Goal: Transaction & Acquisition: Book appointment/travel/reservation

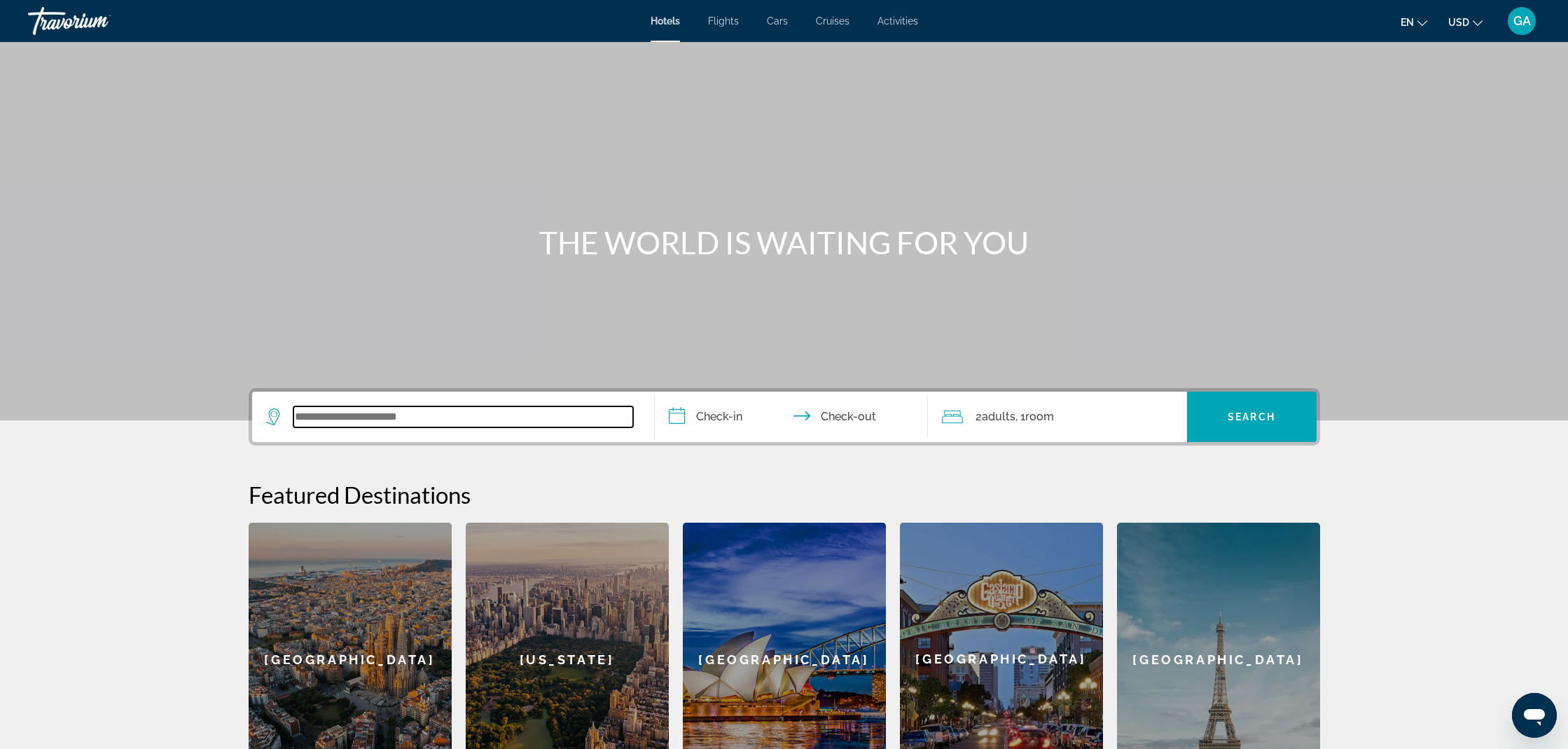
drag, startPoint x: 323, startPoint y: 422, endPoint x: 314, endPoint y: 419, distance: 9.5
click at [323, 422] on input "Search widget" at bounding box center [464, 417] width 340 height 21
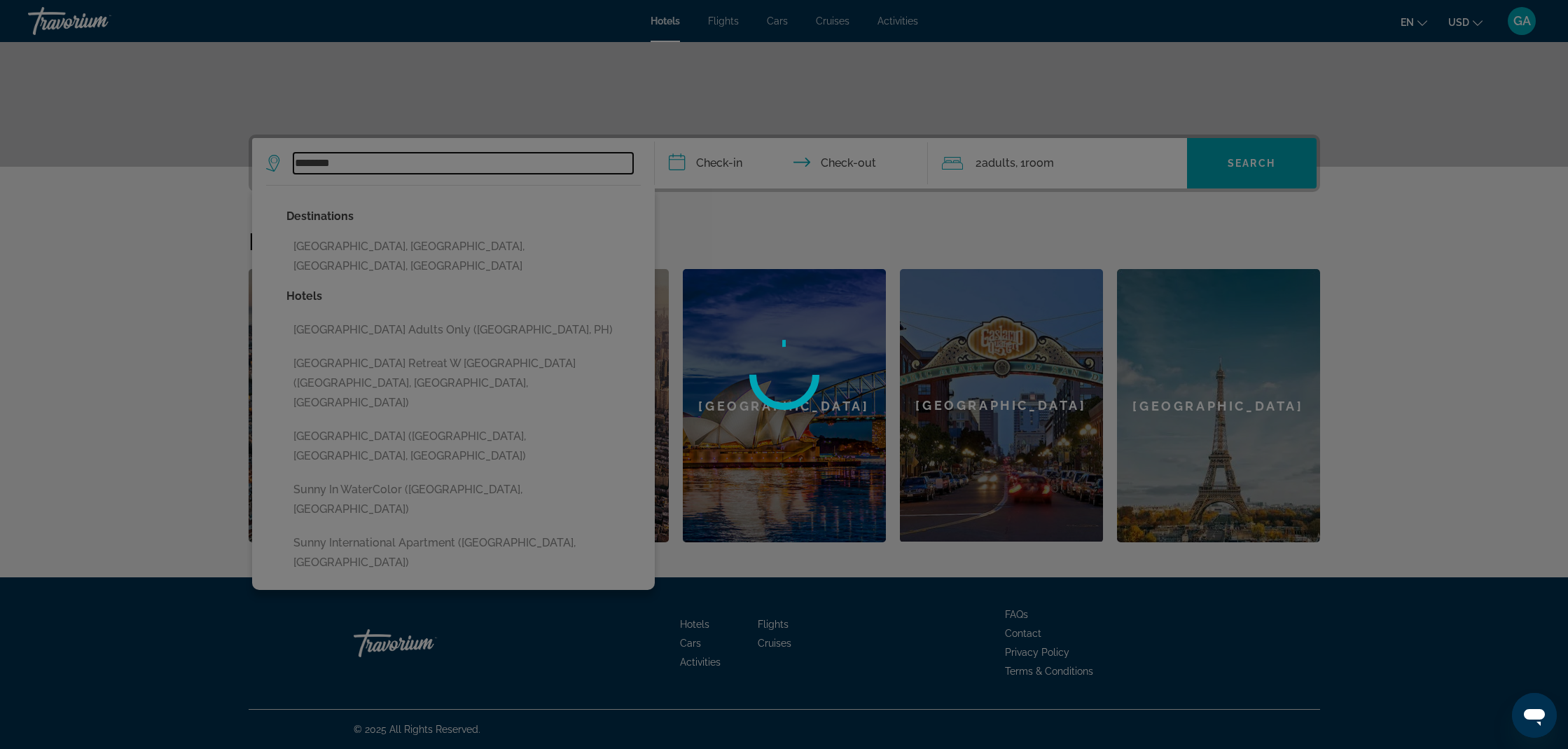
scroll to position [253, 0]
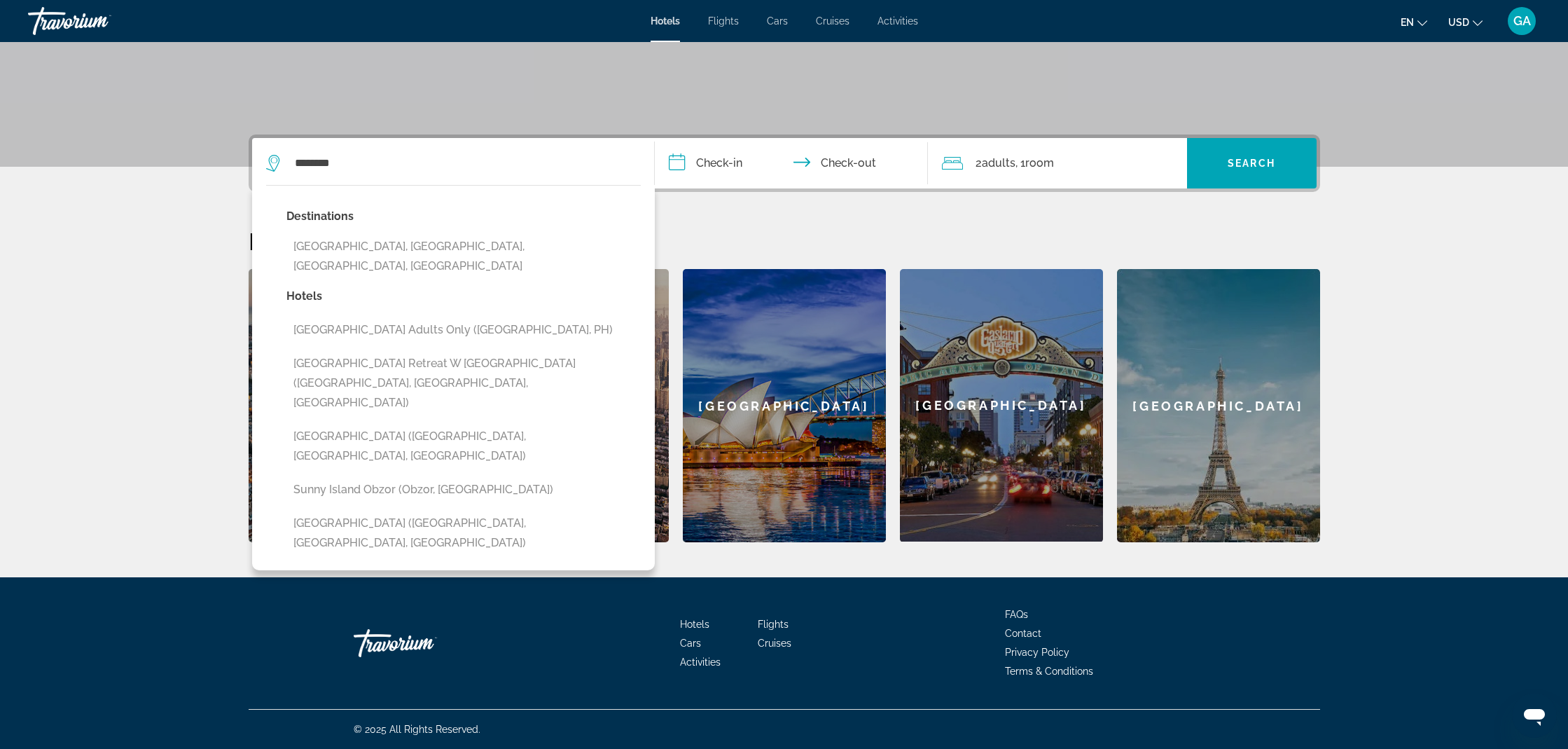
click at [347, 252] on button "[GEOGRAPHIC_DATA], [GEOGRAPHIC_DATA], [GEOGRAPHIC_DATA], [GEOGRAPHIC_DATA]" at bounding box center [464, 257] width 354 height 46
type input "**********"
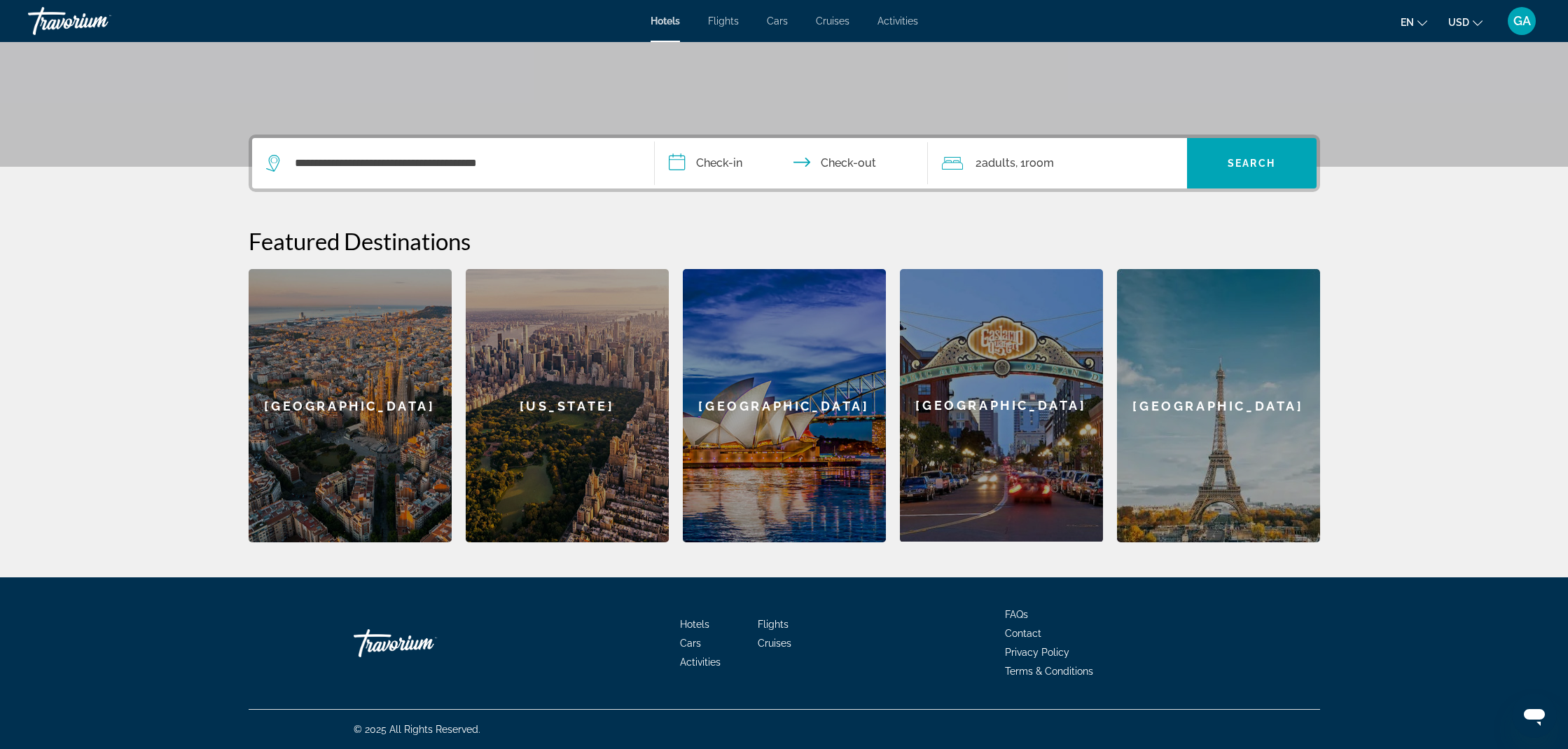
click at [683, 164] on input "**********" at bounding box center [794, 165] width 279 height 55
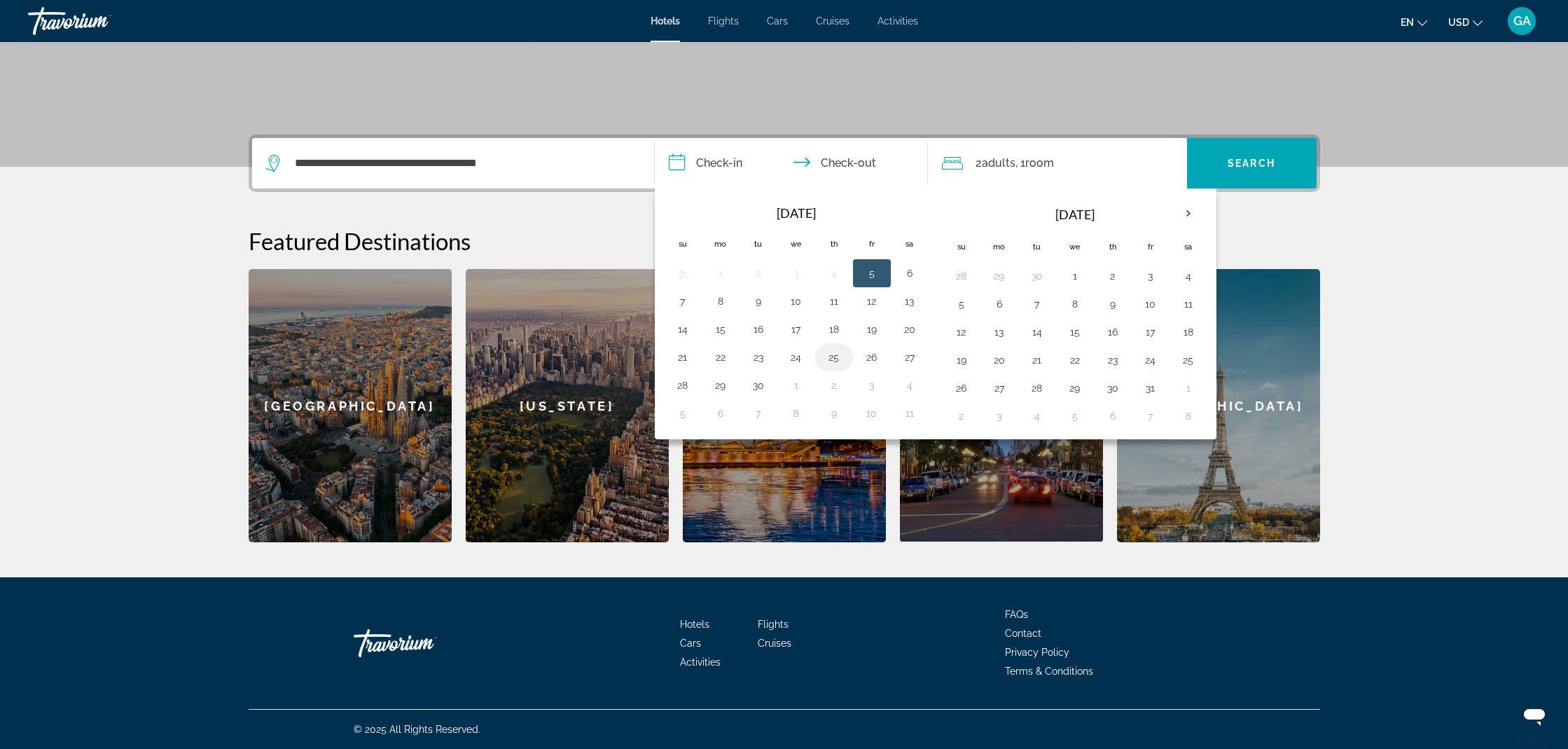
click at [834, 357] on button "25" at bounding box center [834, 357] width 22 height 20
click at [868, 358] on button "26" at bounding box center [872, 357] width 22 height 20
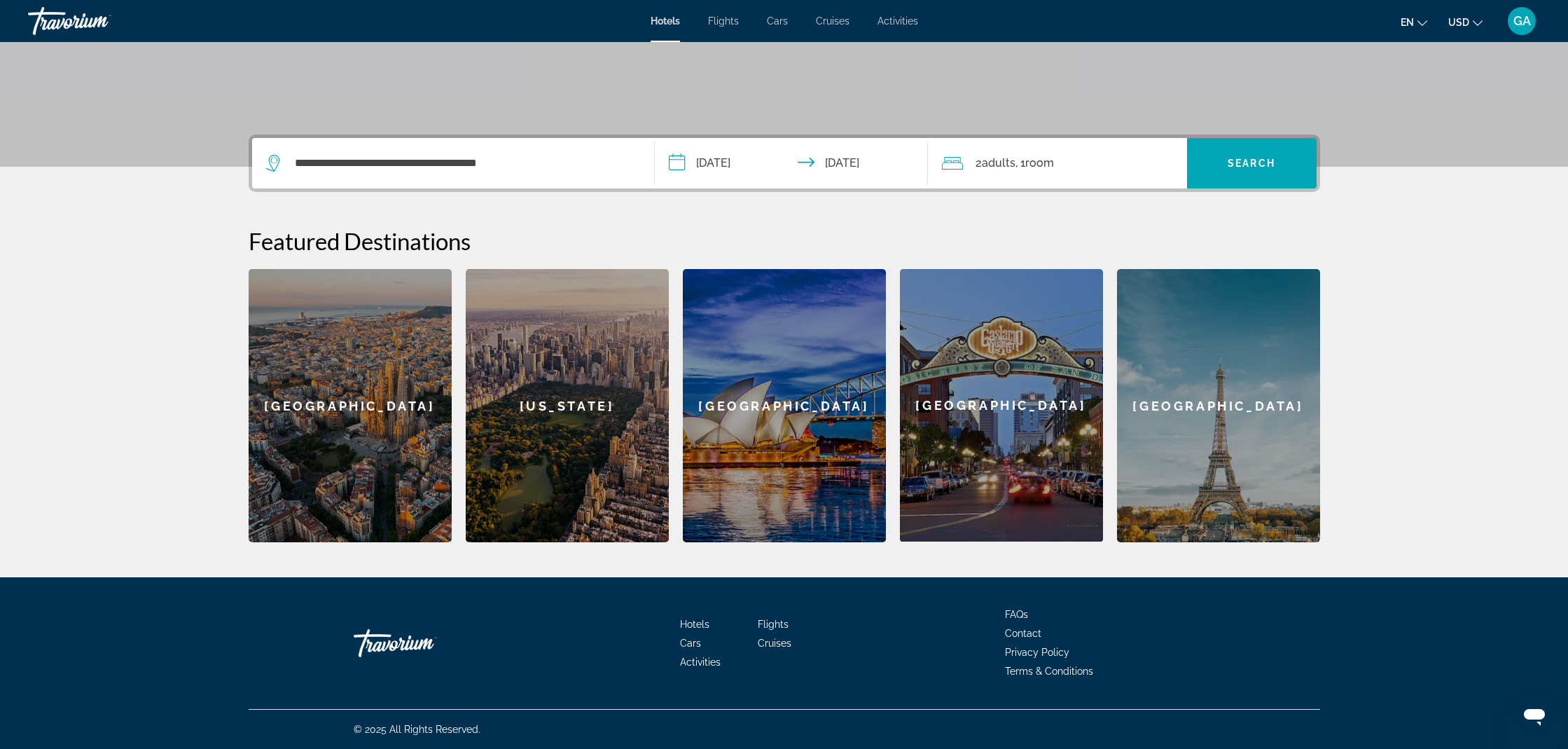
click at [737, 153] on input "**********" at bounding box center [794, 165] width 279 height 55
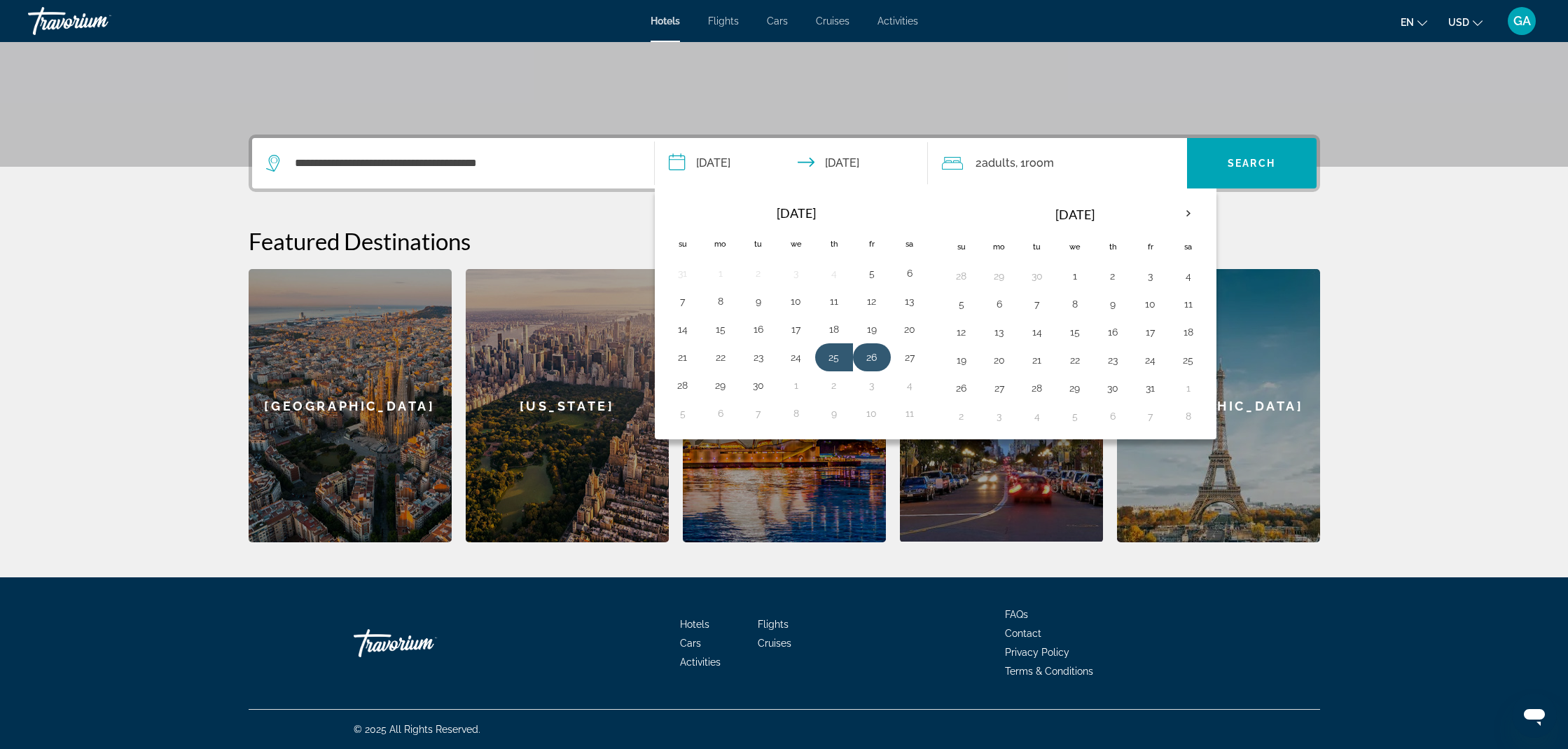
click at [869, 357] on button "26" at bounding box center [872, 357] width 22 height 20
click at [715, 384] on button "29" at bounding box center [720, 385] width 22 height 20
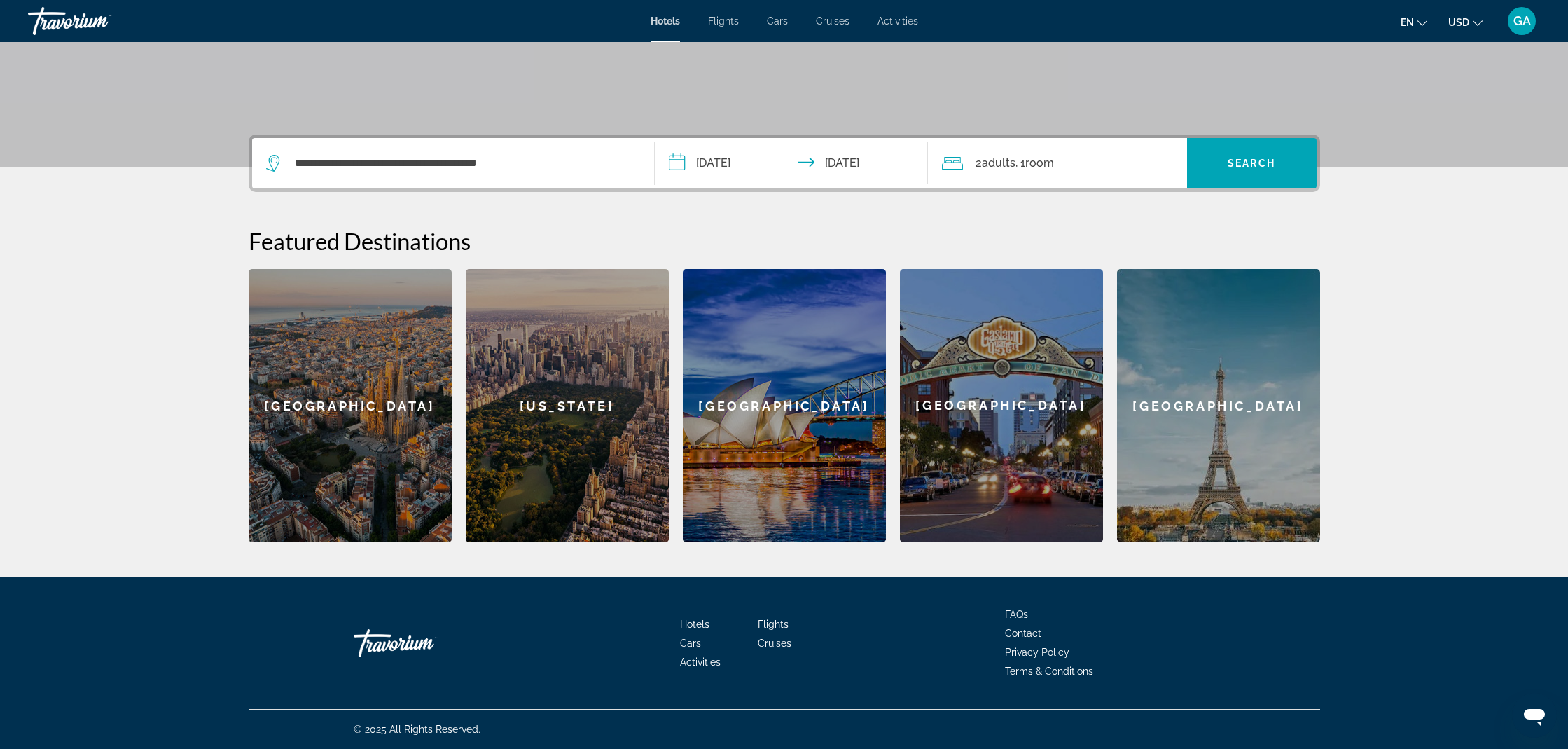
type input "**********"
click at [1258, 169] on span "Search widget" at bounding box center [1251, 163] width 129 height 33
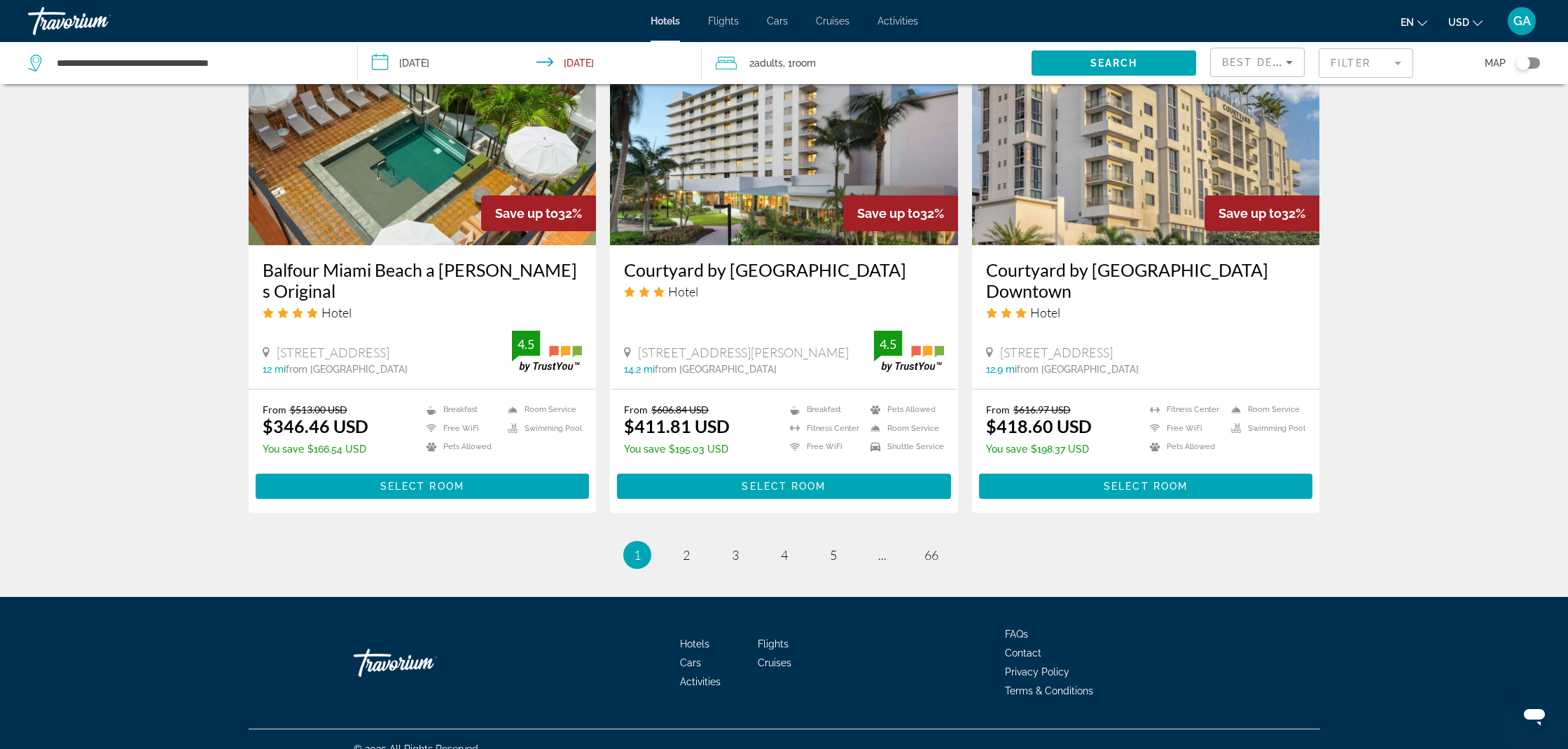
scroll to position [1657, 0]
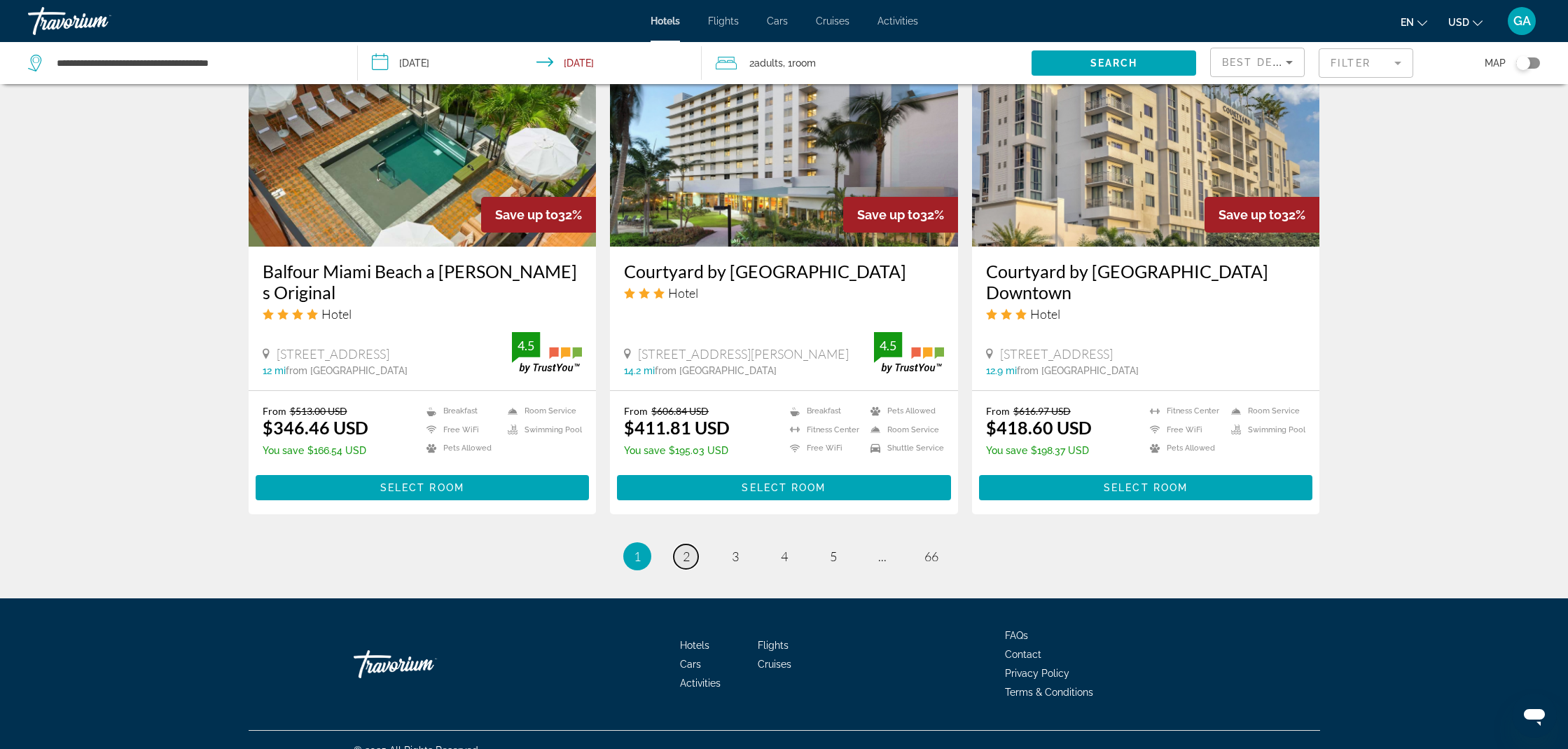
click at [685, 549] on span "2" at bounding box center [686, 556] width 7 height 15
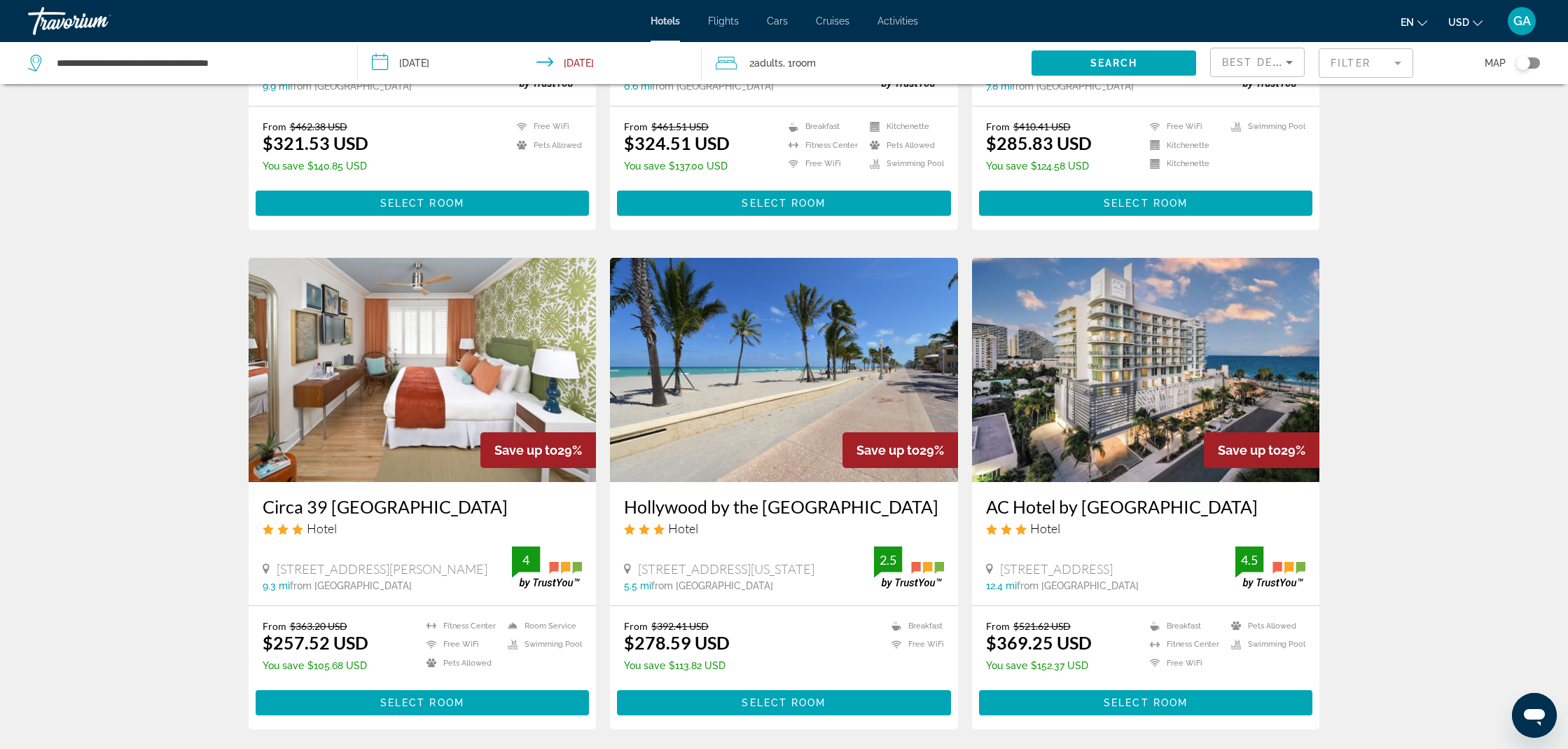
scroll to position [1496, 0]
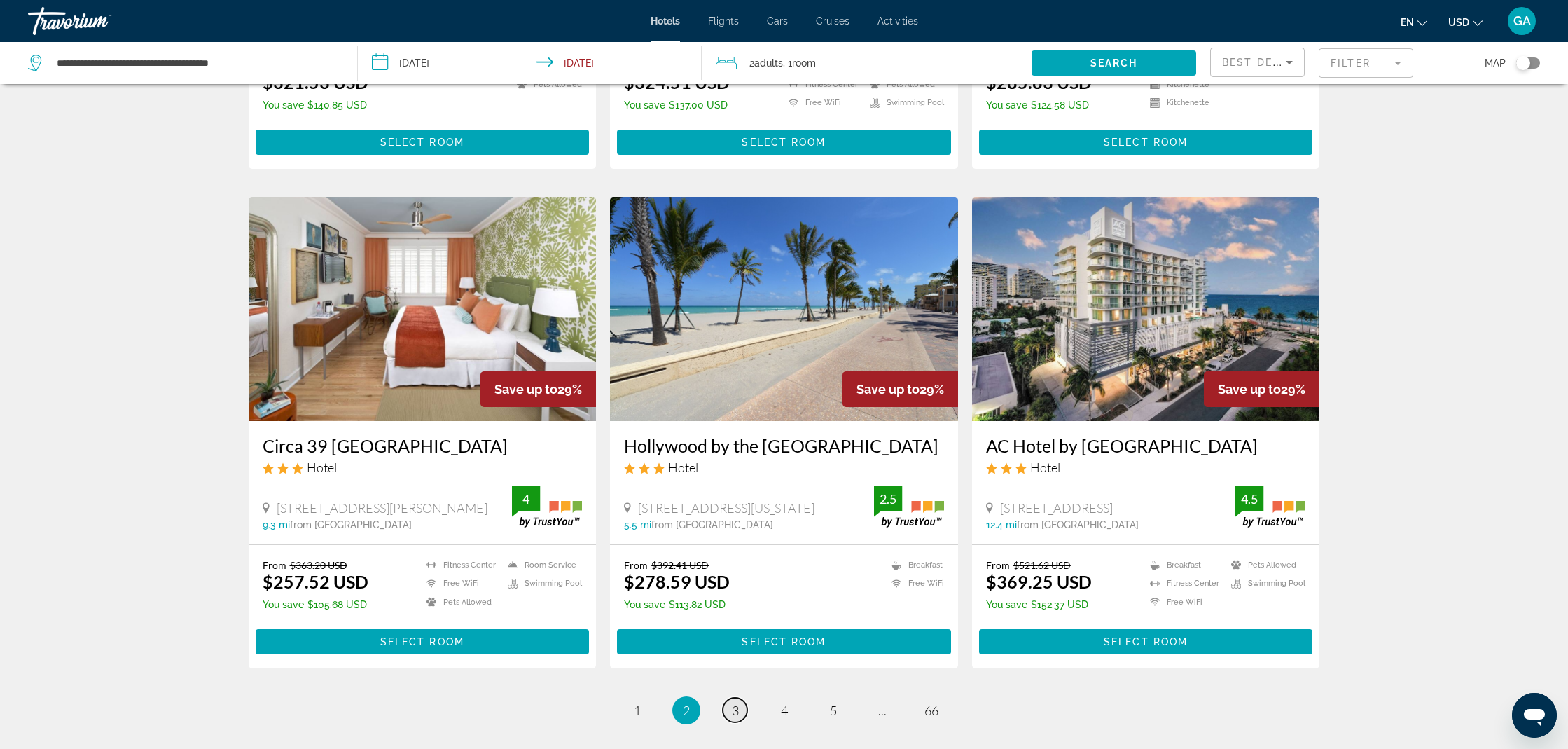
click at [738, 716] on link "page 3" at bounding box center [734, 709] width 25 height 25
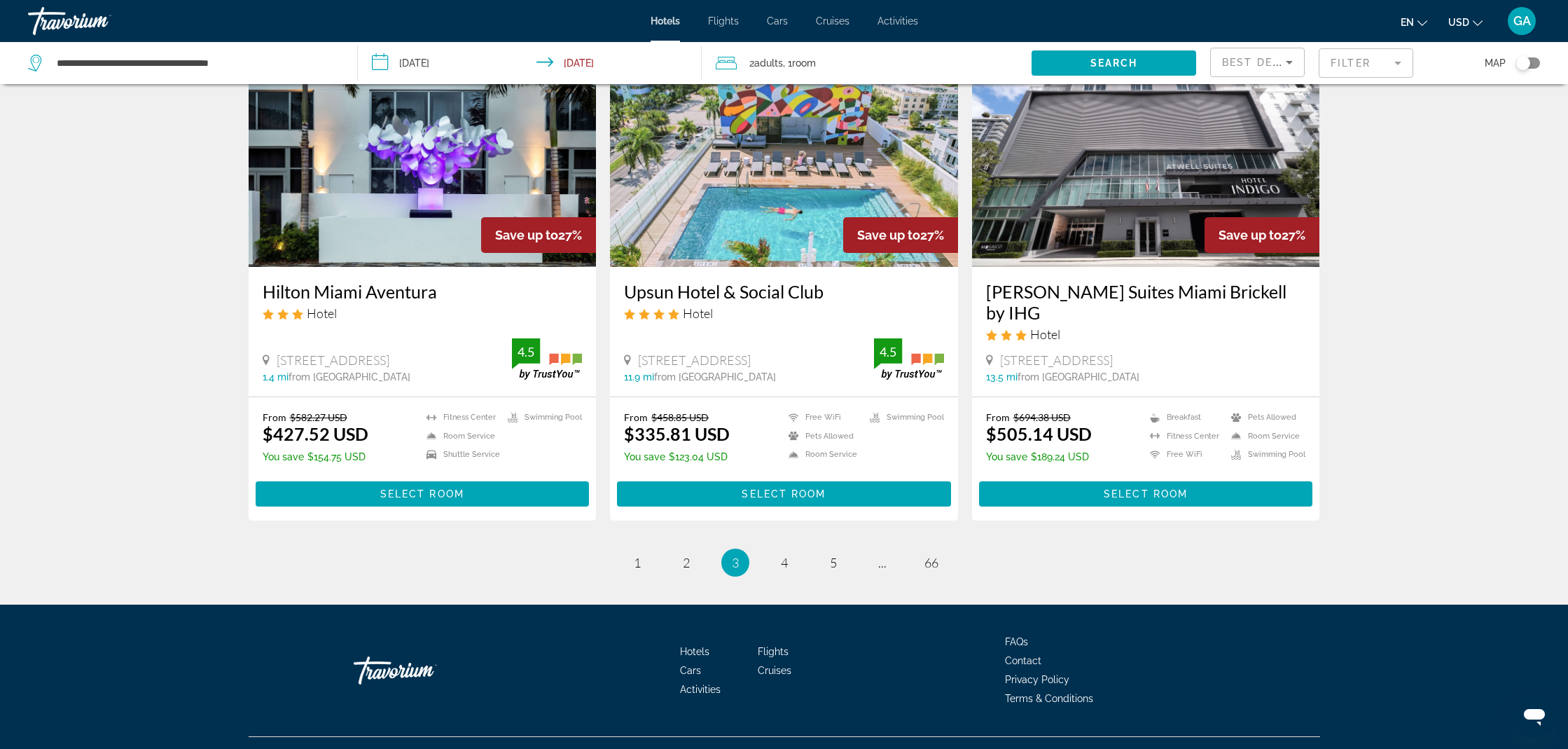
scroll to position [1670, 0]
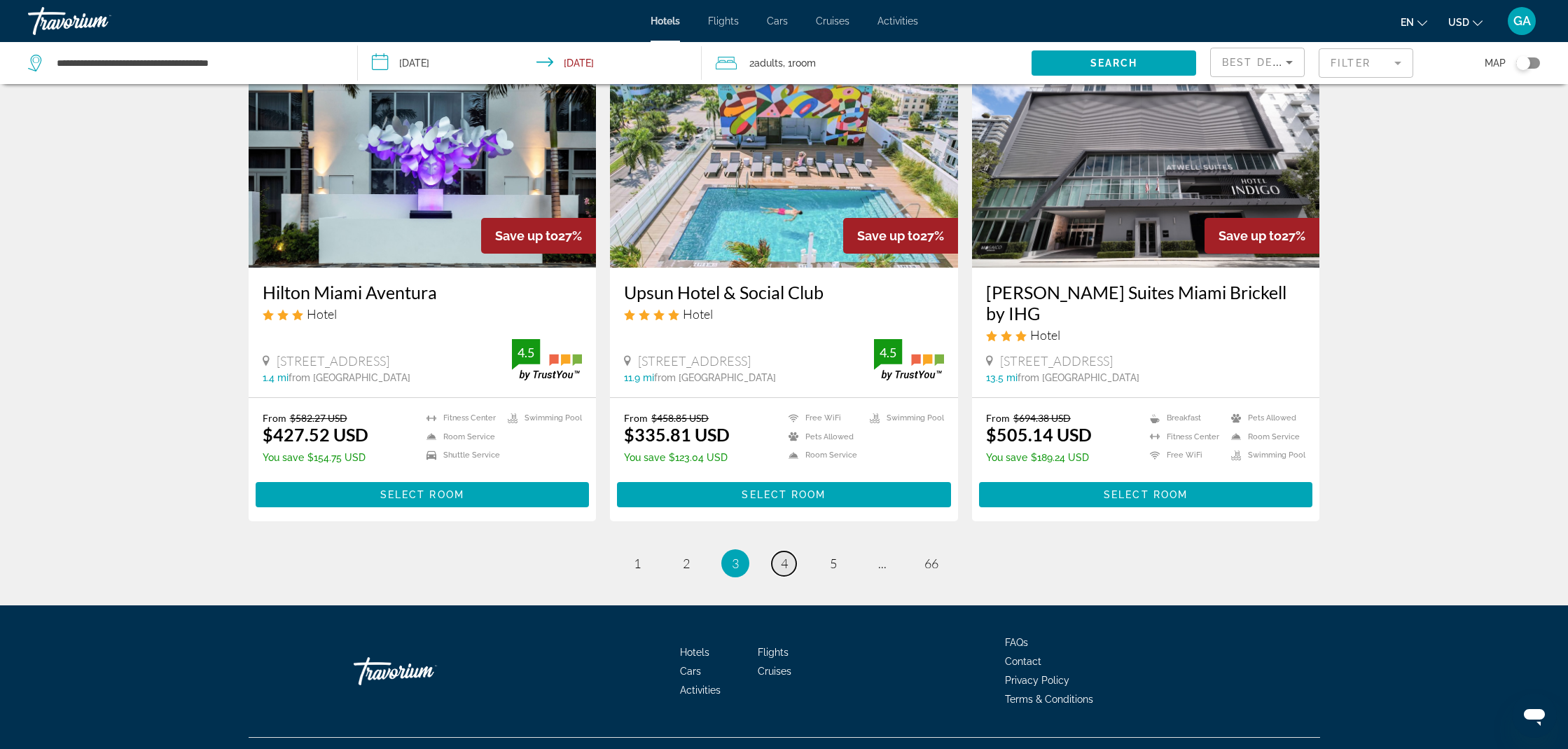
click at [788, 551] on link "page 4" at bounding box center [784, 563] width 25 height 25
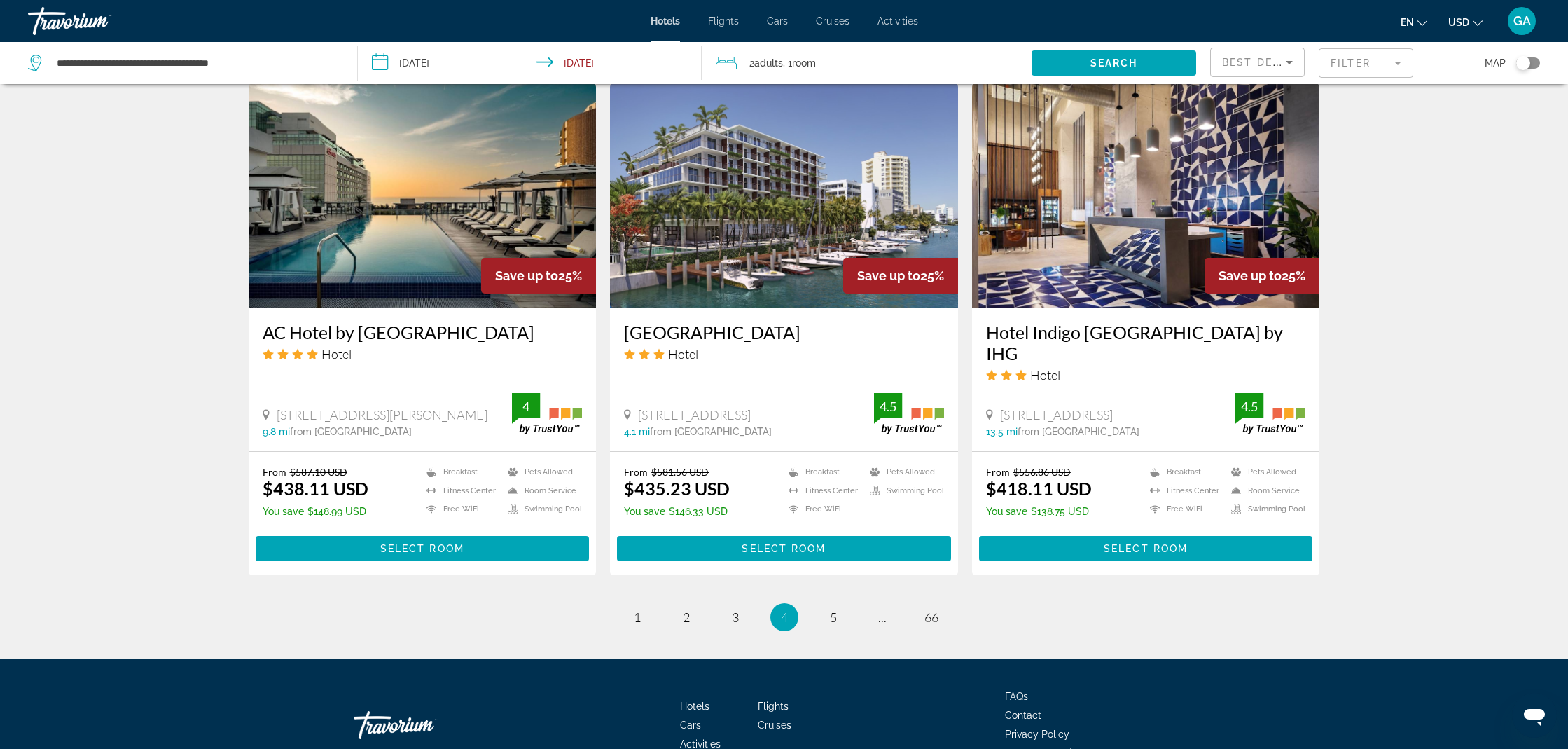
scroll to position [1616, 0]
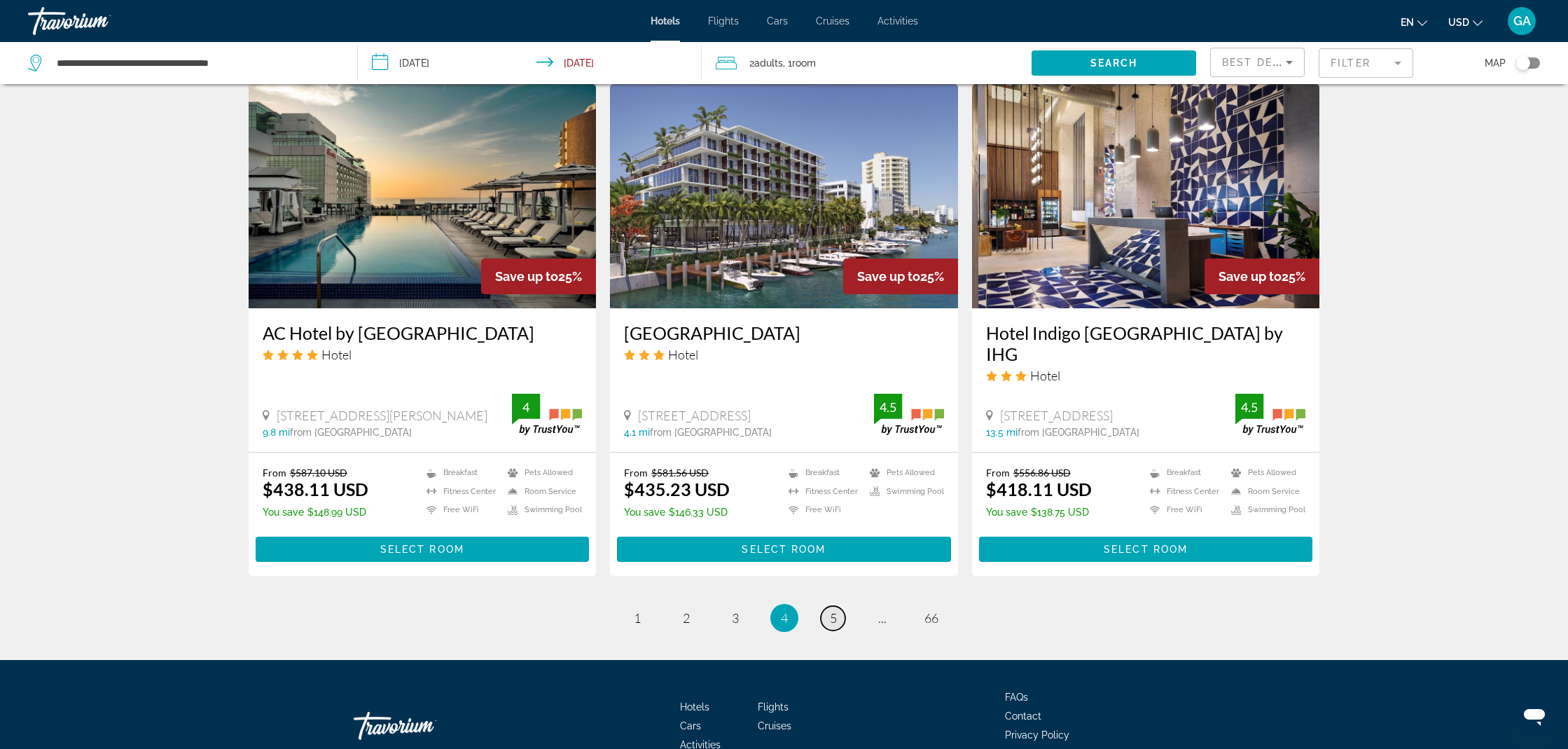
click at [835, 610] on span "5" at bounding box center [833, 617] width 7 height 15
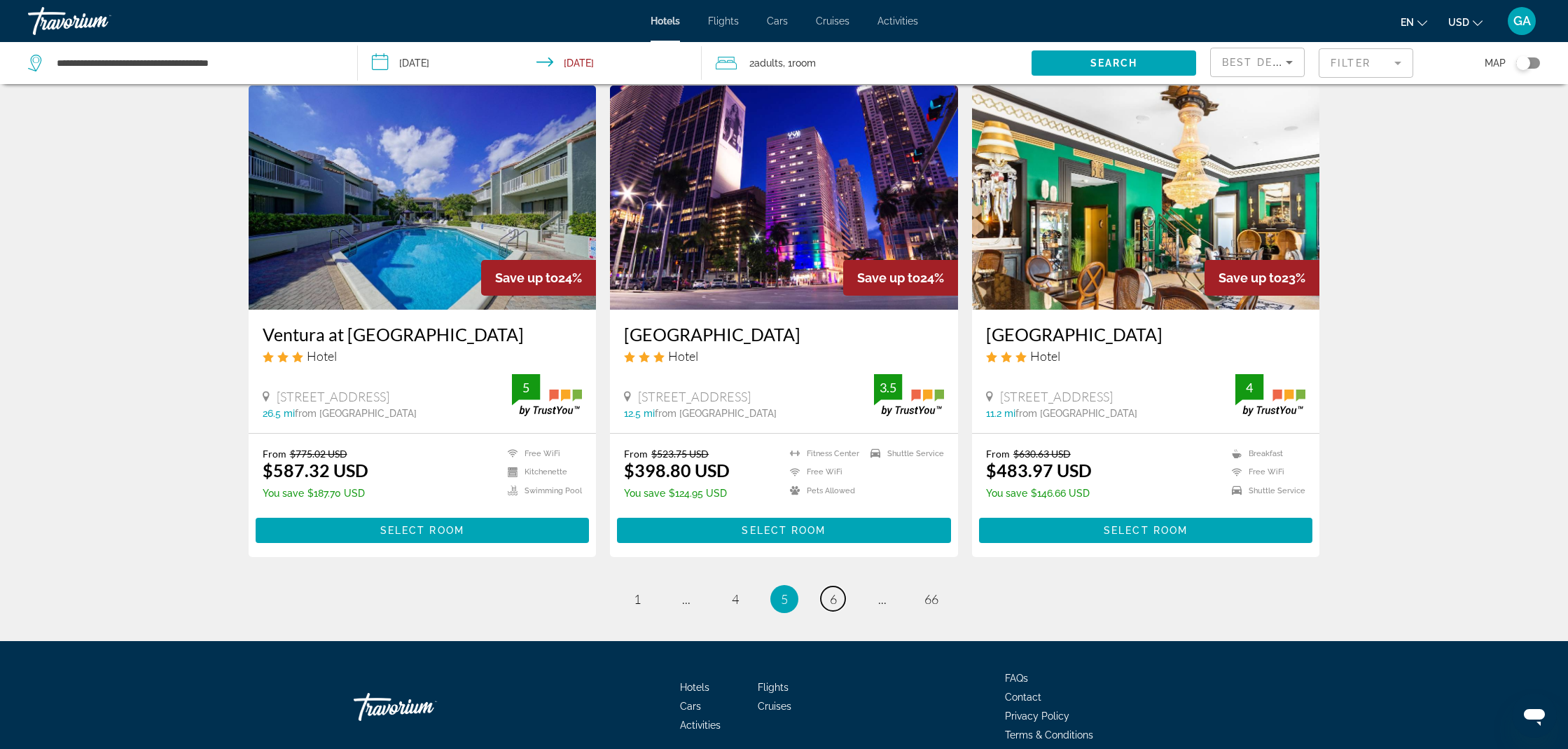
scroll to position [1651, 1]
